Goal: Task Accomplishment & Management: Manage account settings

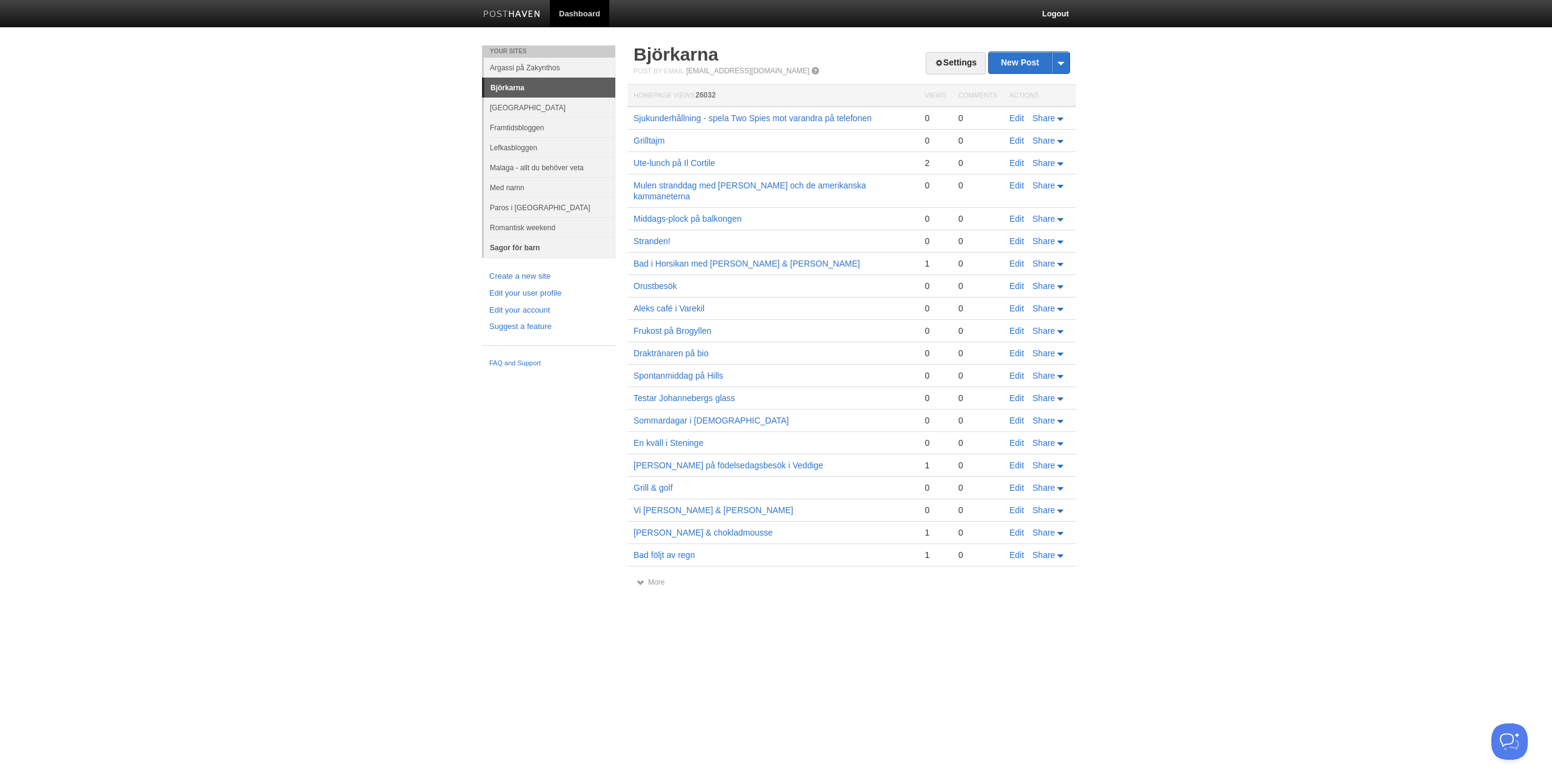
click at [512, 245] on link "Sagor för barn" at bounding box center [550, 247] width 132 height 20
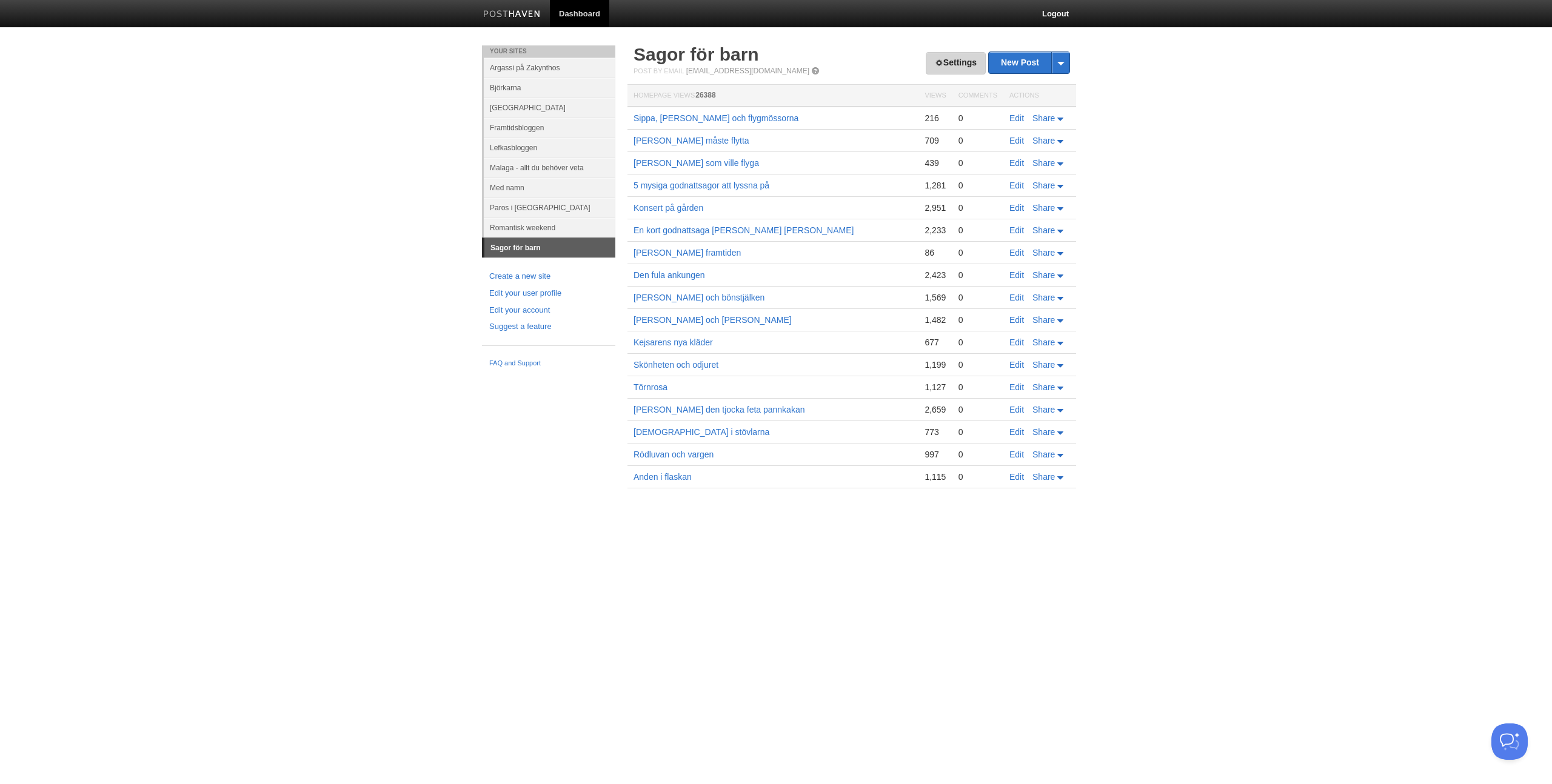
click at [951, 62] on link "Settings" at bounding box center [956, 63] width 60 height 22
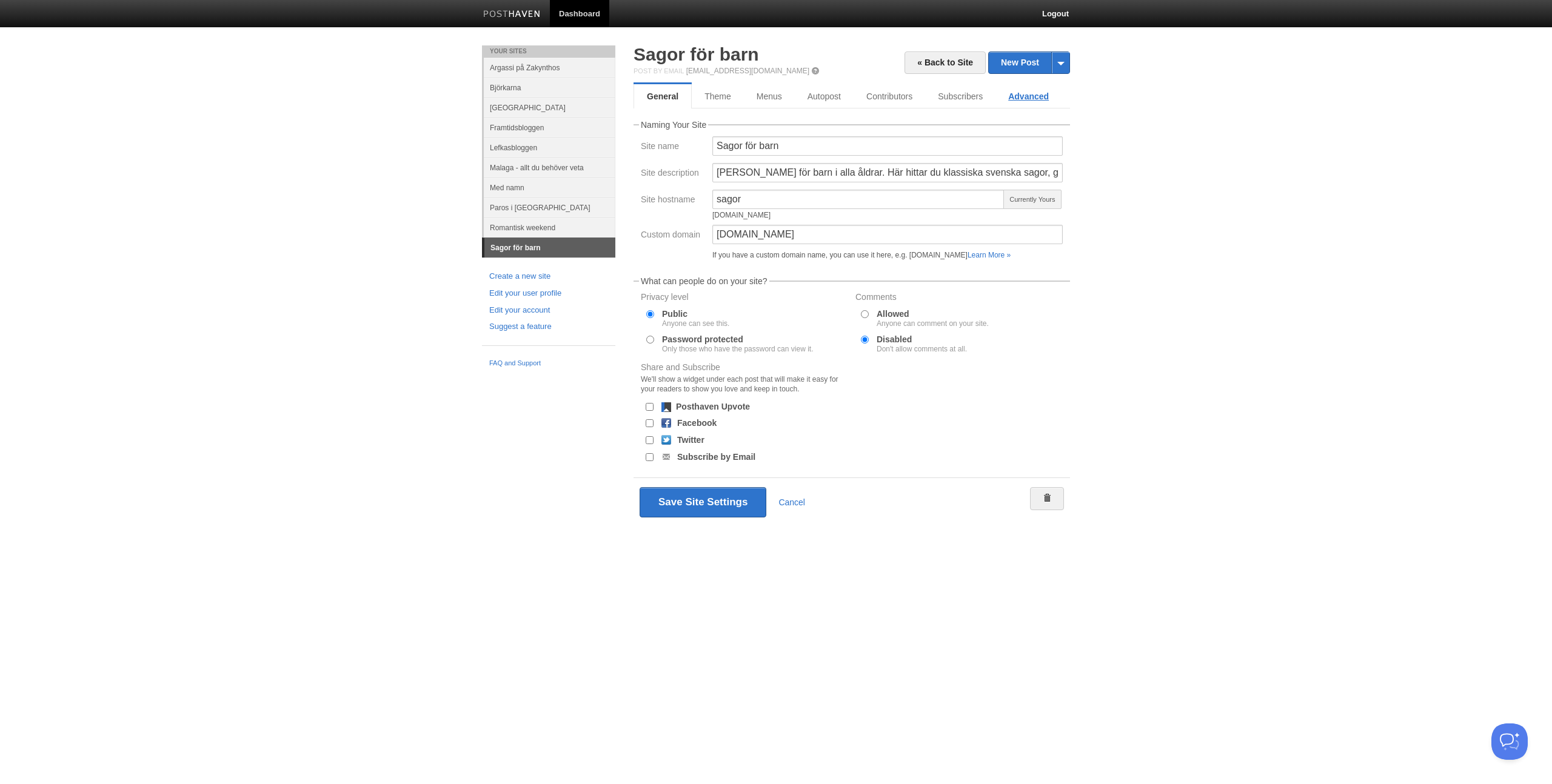
click at [1010, 100] on link "Advanced" at bounding box center [1028, 96] width 66 height 25
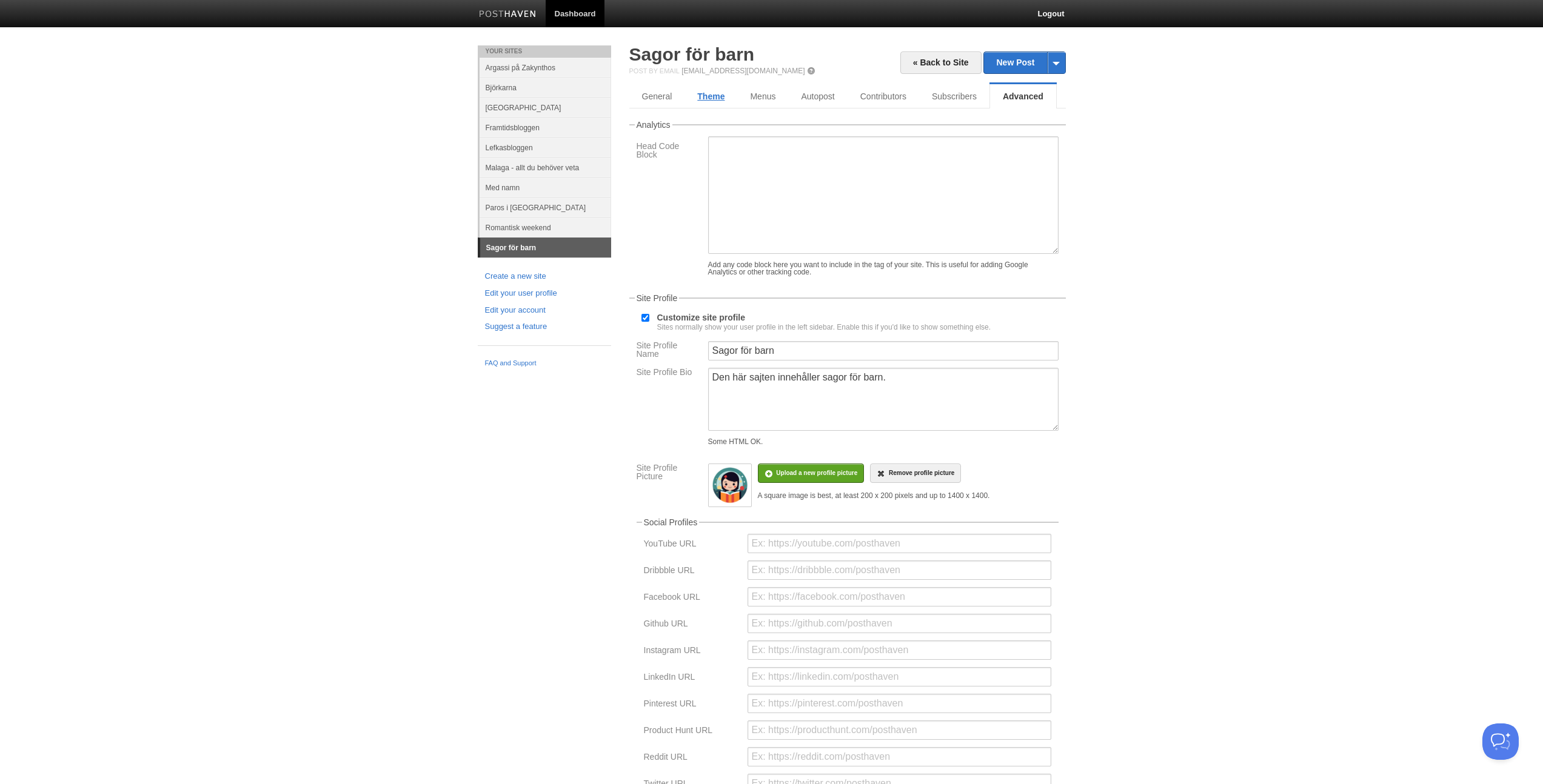
click at [702, 98] on link "Theme" at bounding box center [710, 96] width 53 height 25
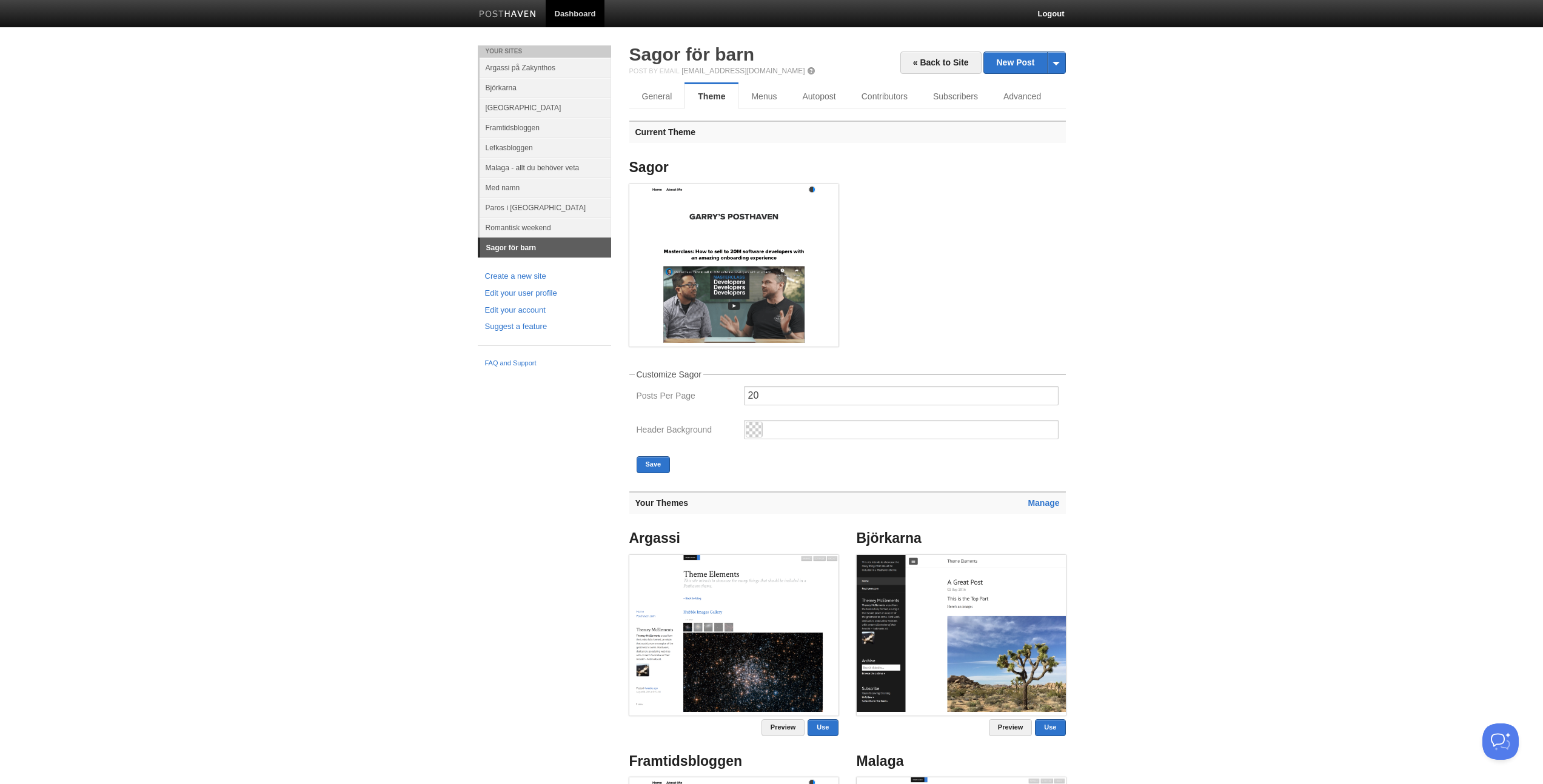
click at [1047, 493] on h3 "Manage Your Themes" at bounding box center [848, 502] width 437 height 22
click at [1048, 502] on link "Manage" at bounding box center [1043, 503] width 32 height 10
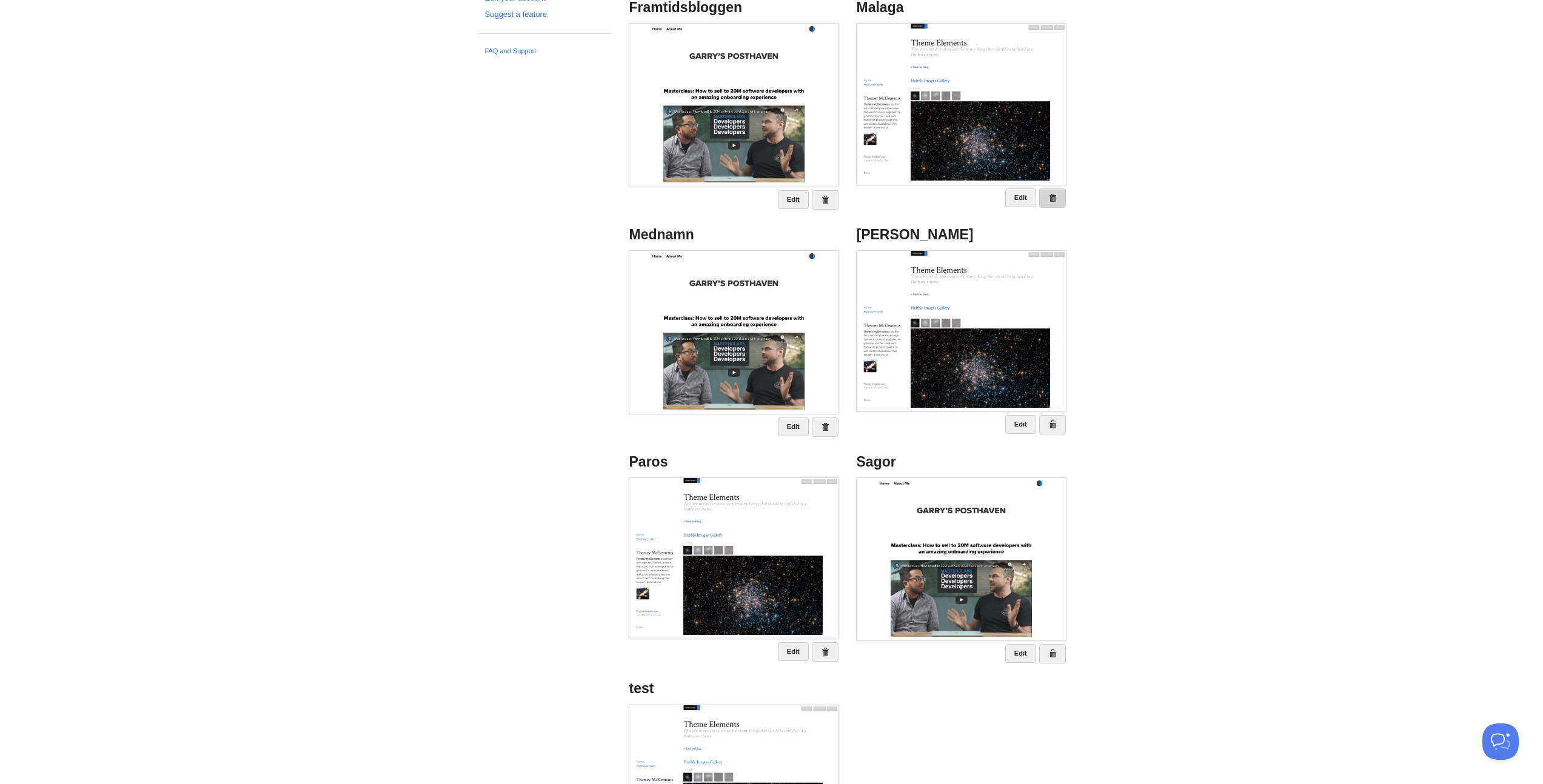
scroll to position [447, 0]
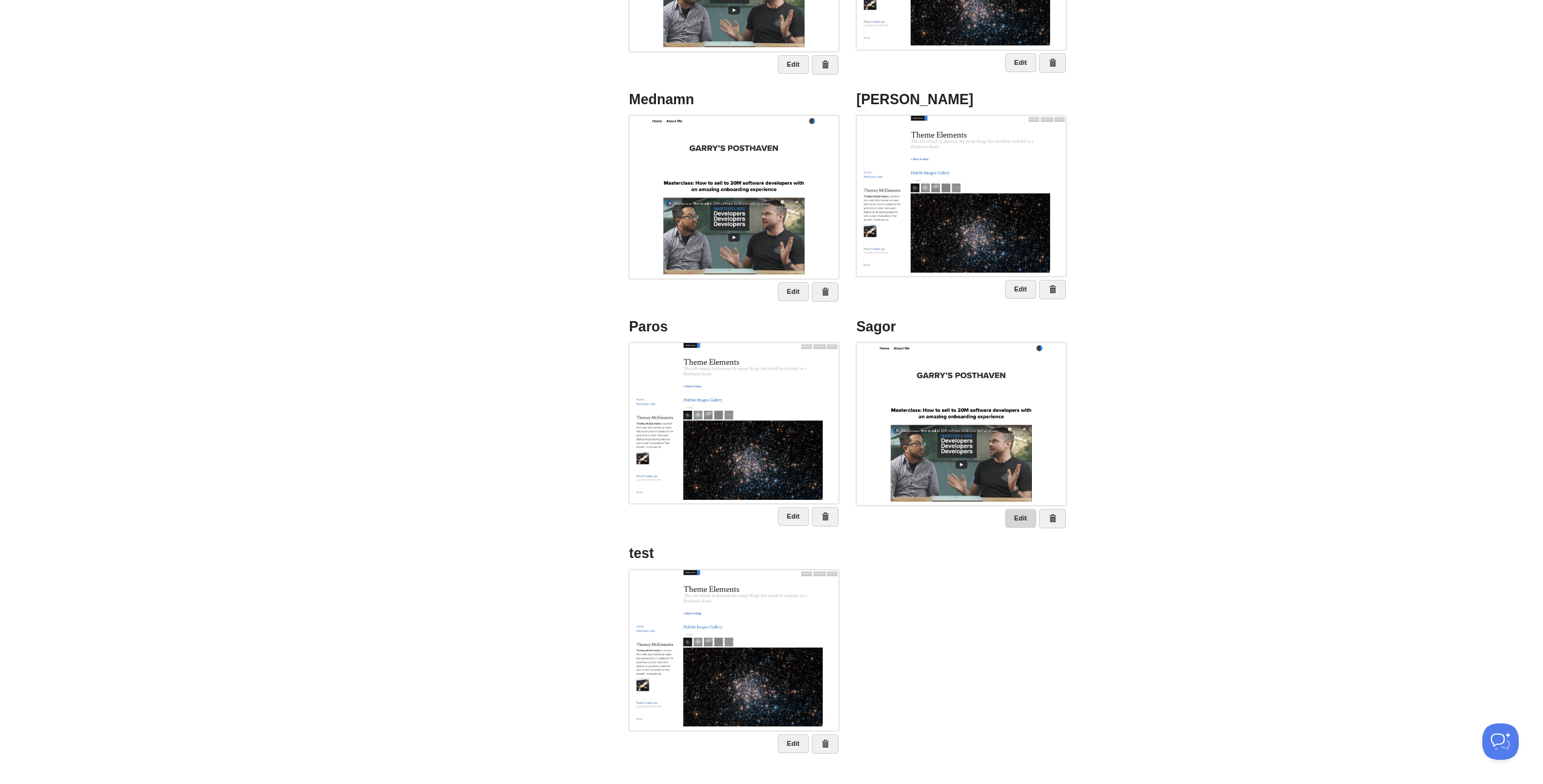
click at [1030, 518] on link "Edit" at bounding box center [1021, 518] width 31 height 19
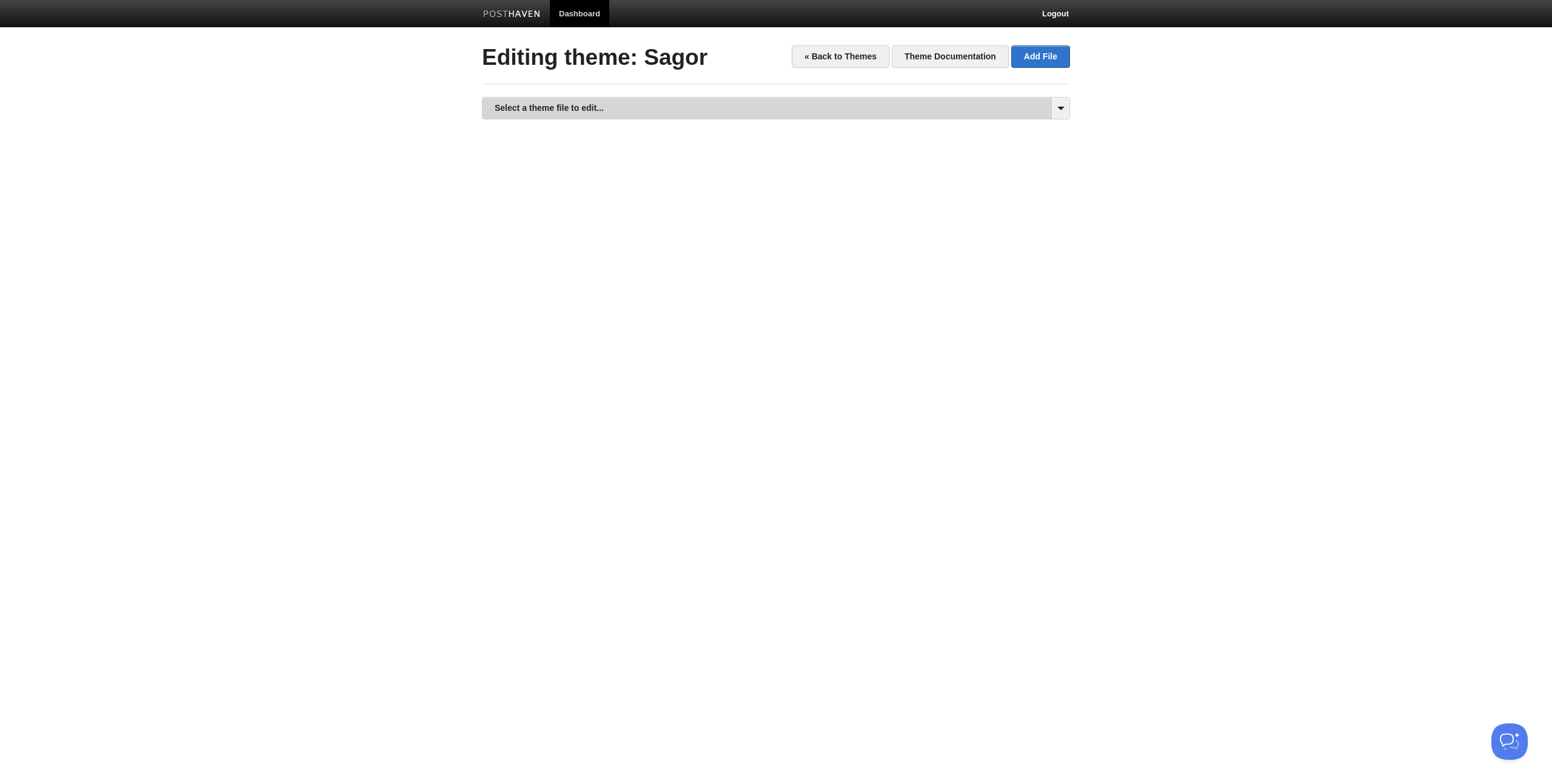
click at [614, 116] on link "Select a theme file to edit..." at bounding box center [775, 108] width 587 height 21
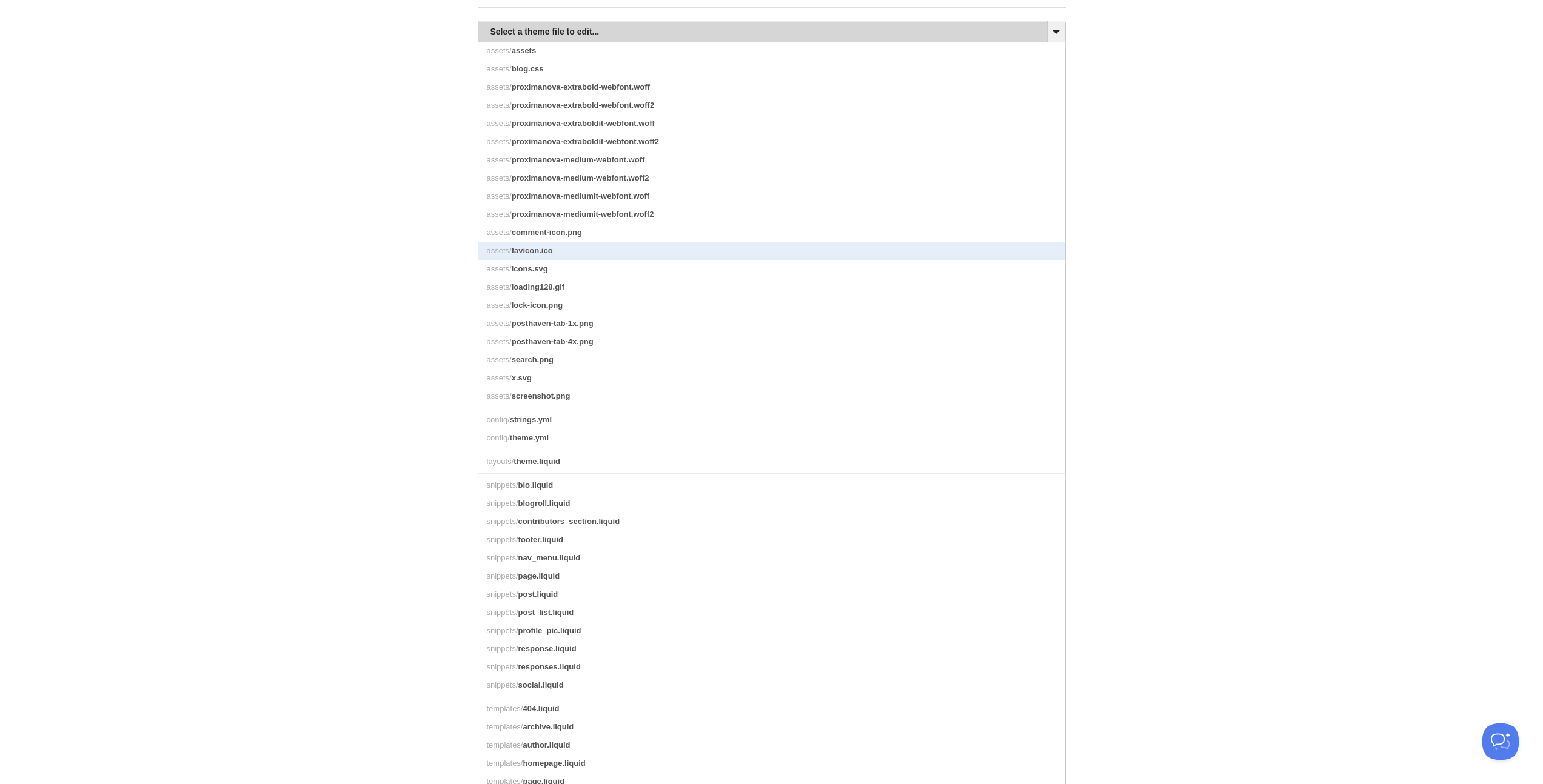
scroll to position [164, 0]
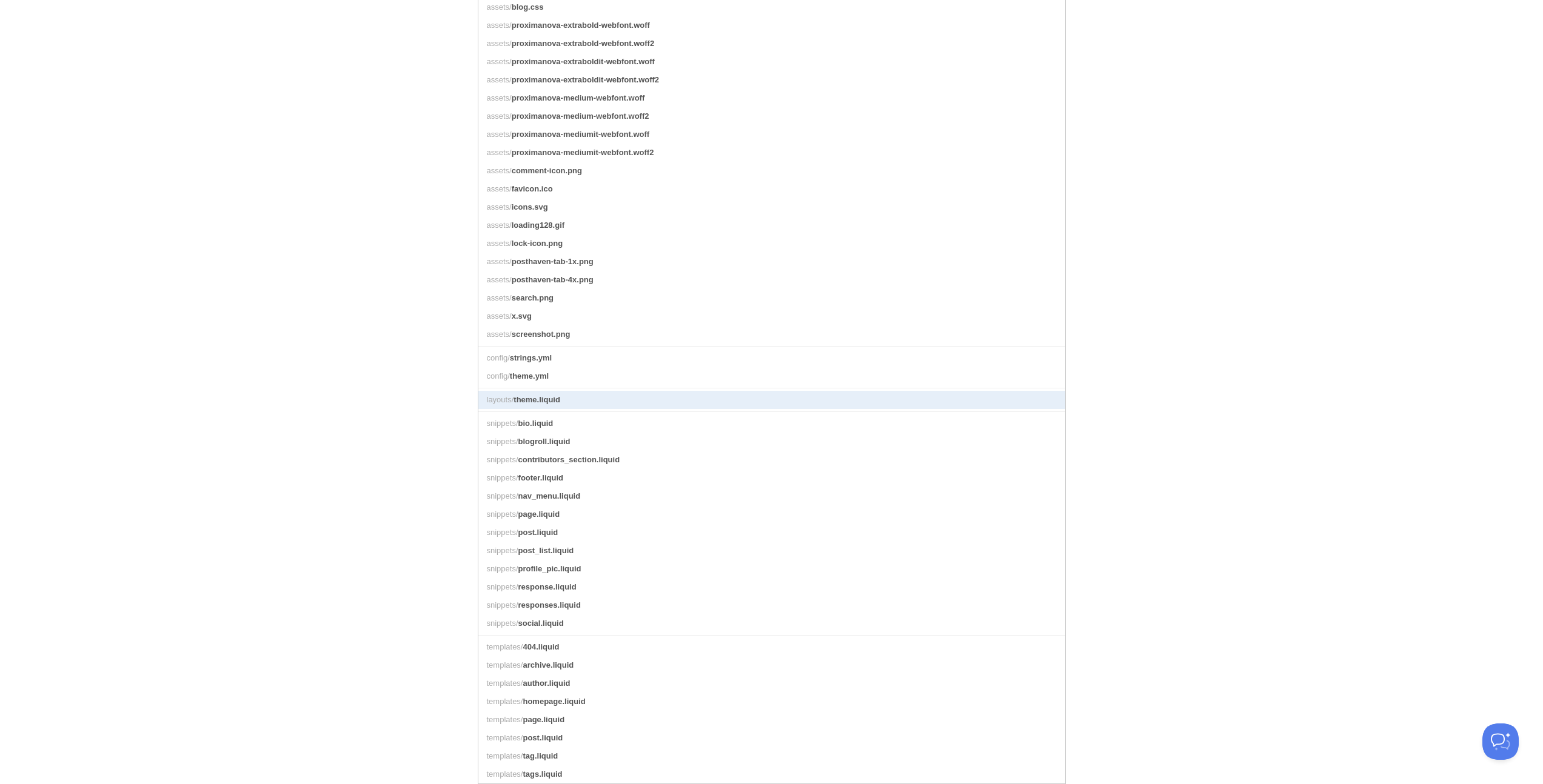
click at [571, 391] on link "layouts/ theme.liquid" at bounding box center [771, 400] width 587 height 18
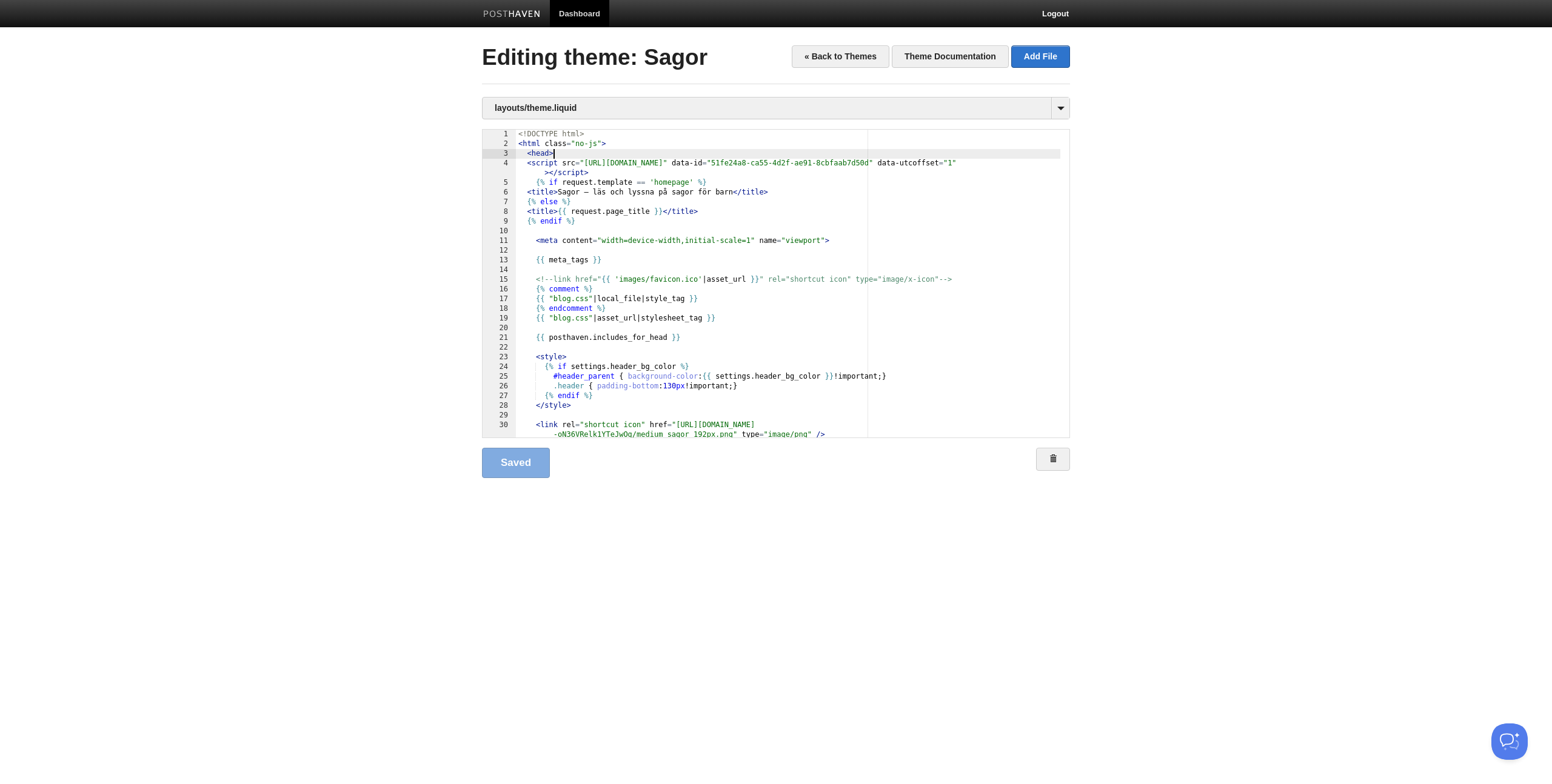
click at [561, 156] on div "<! DOCTYPE html > < html class = "no-js" > < head > < script src = "[URL][DOMAI…" at bounding box center [788, 293] width 545 height 327
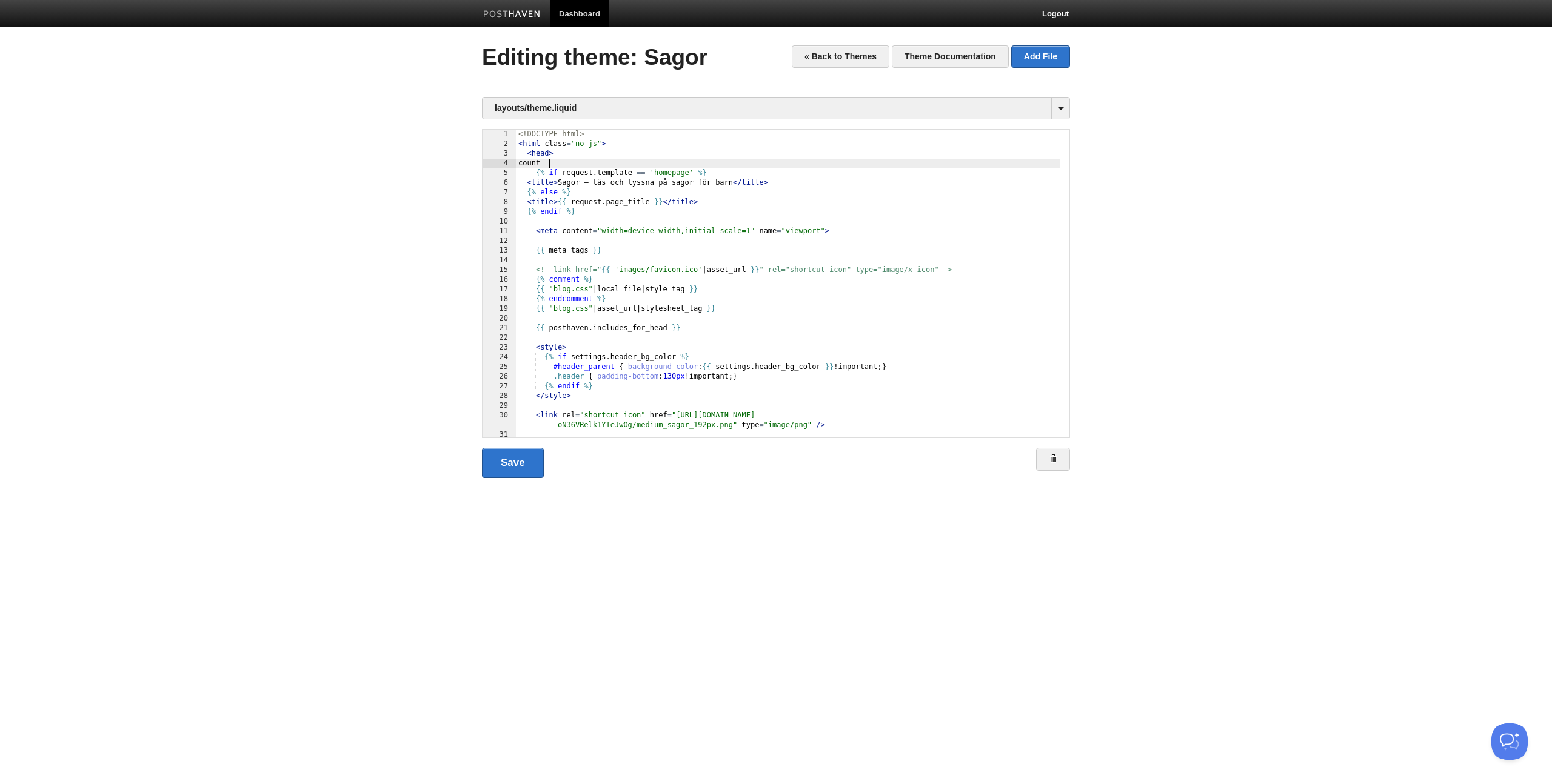
type textarea ""
click at [331, 164] on body "Dashboard Logout Your Sites Argassi på [GEOGRAPHIC_DATA] Björkarna [GEOGRAPHIC_…" at bounding box center [776, 259] width 1552 height 517
click at [324, 217] on body "Dashboard Logout Your Sites Argassi på [GEOGRAPHIC_DATA] Björkarna [GEOGRAPHIC_…" at bounding box center [776, 259] width 1552 height 517
click at [521, 467] on link "Save" at bounding box center [513, 462] width 62 height 30
